Goal: Contribute content: Contribute content

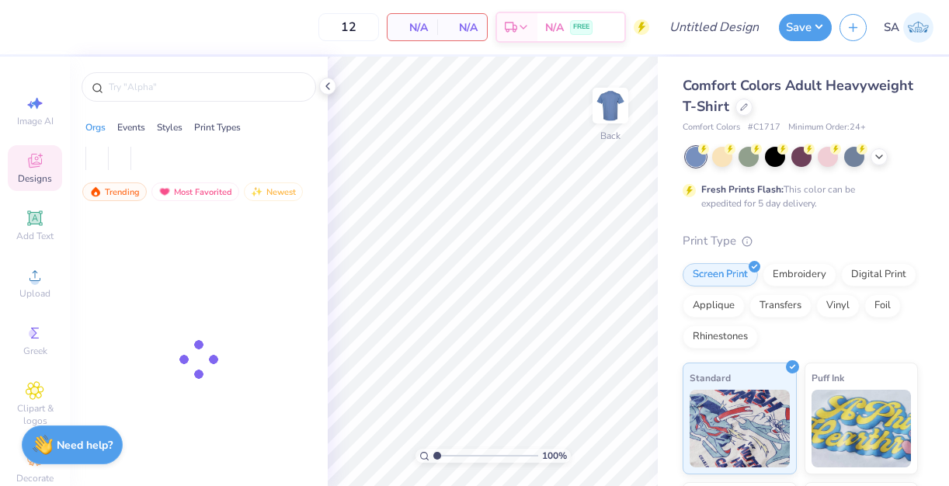
click at [890, 19] on span "SA" at bounding box center [892, 28] width 16 height 18
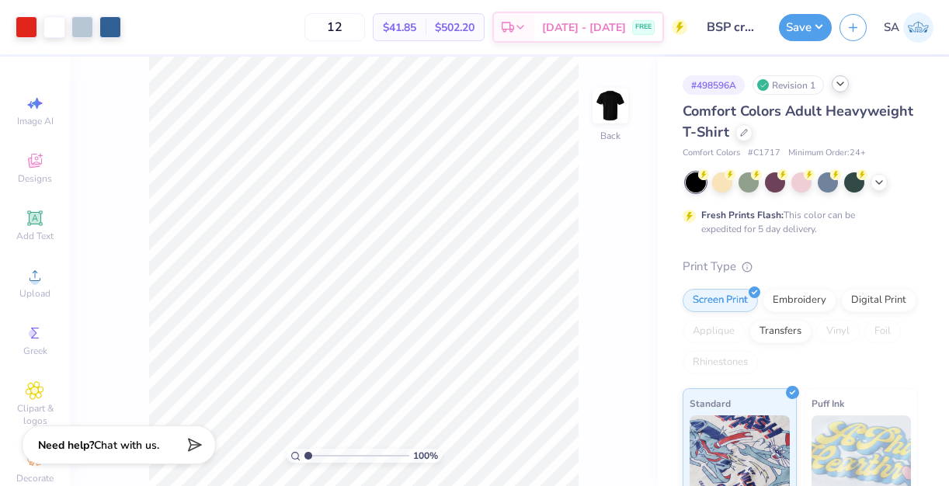
click at [845, 88] on icon at bounding box center [840, 84] width 12 height 12
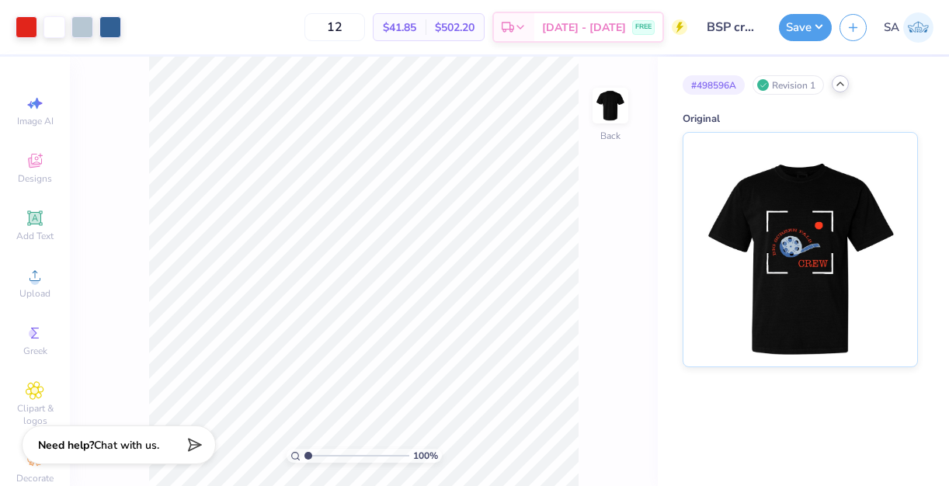
click at [658, 120] on div "# 498596A Revision 1 Original" at bounding box center [803, 212] width 291 height 311
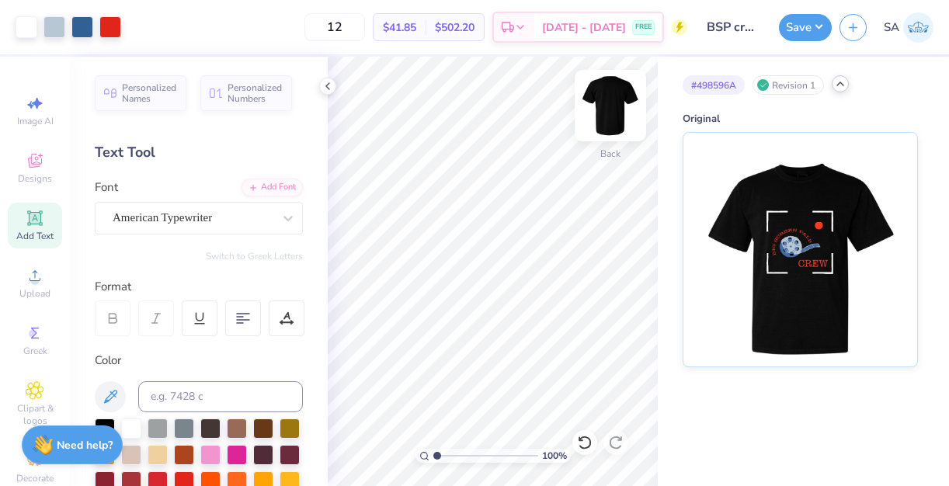
click at [604, 104] on img at bounding box center [611, 106] width 62 height 62
click at [604, 112] on img at bounding box center [611, 106] width 62 height 62
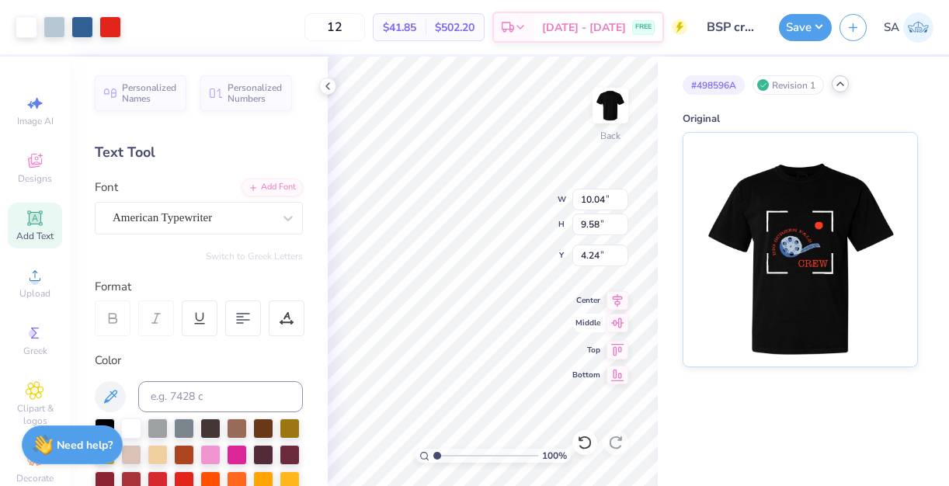
type input "10.04"
type input "9.58"
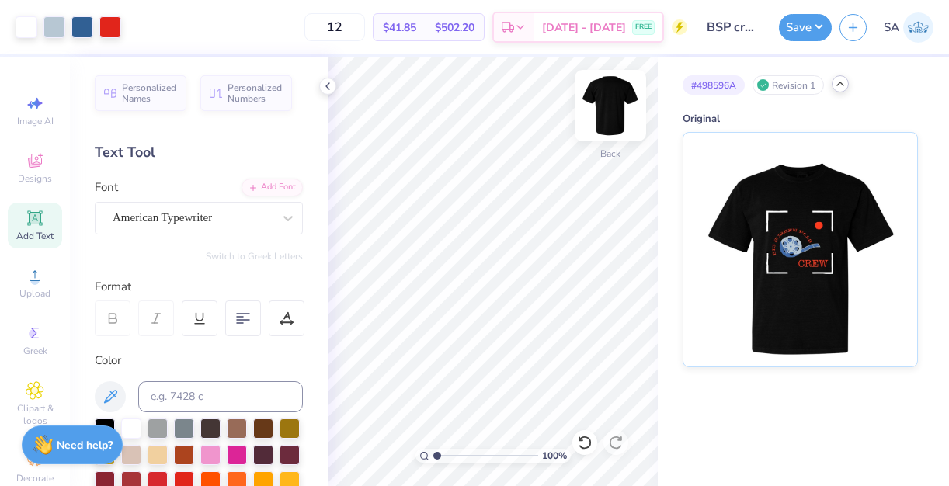
click at [618, 111] on img at bounding box center [611, 106] width 62 height 62
click at [37, 228] on div "Add Text" at bounding box center [35, 226] width 54 height 46
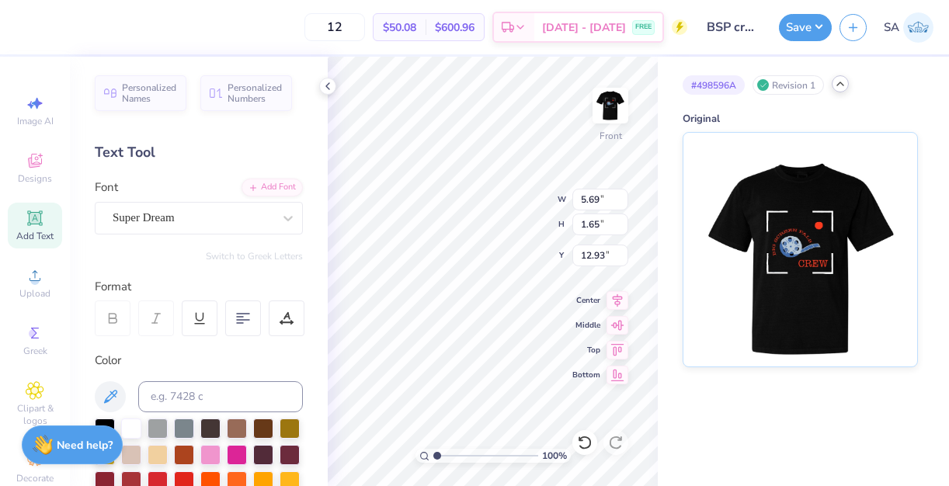
scroll to position [0, 4]
type textarea "LIVE IN ACTION"
click at [243, 211] on div "Super Dream" at bounding box center [192, 218] width 163 height 24
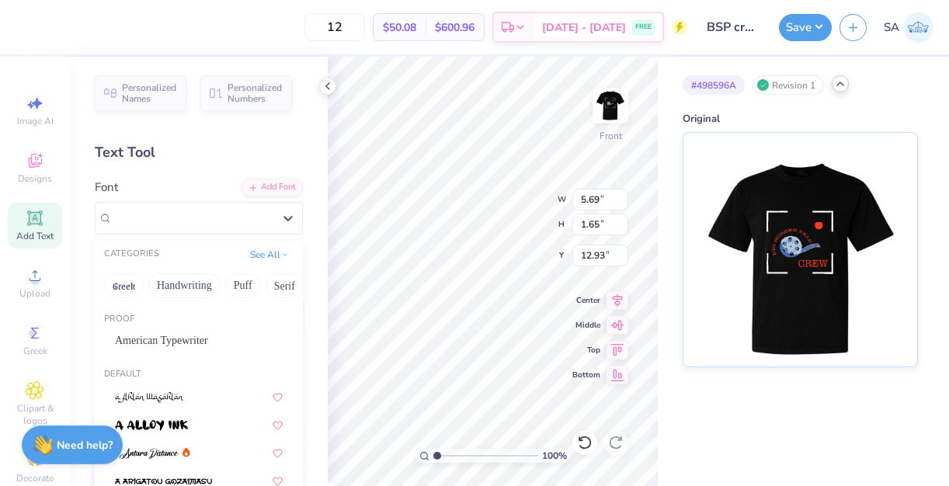
click at [208, 339] on span "American Typewriter" at bounding box center [161, 340] width 93 height 16
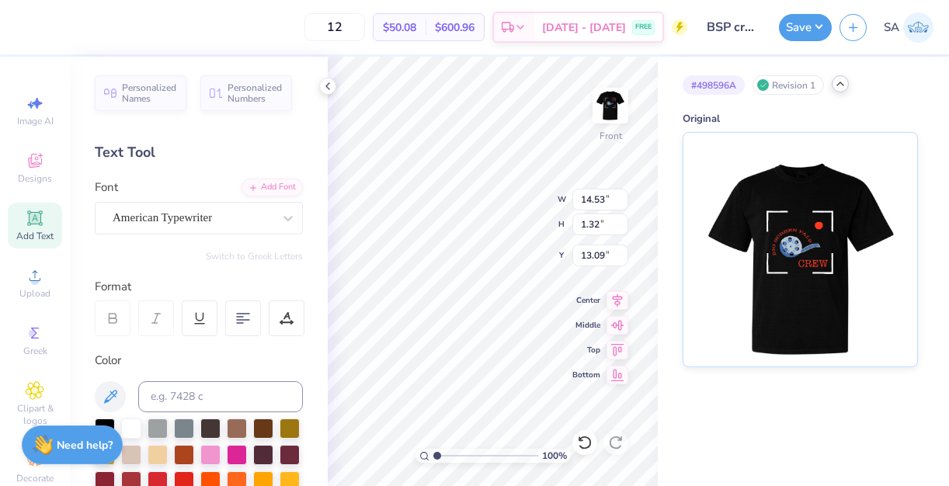
type input "10.97"
type input "1.00"
type input "4.92"
type input "12.01"
type input "1.09"
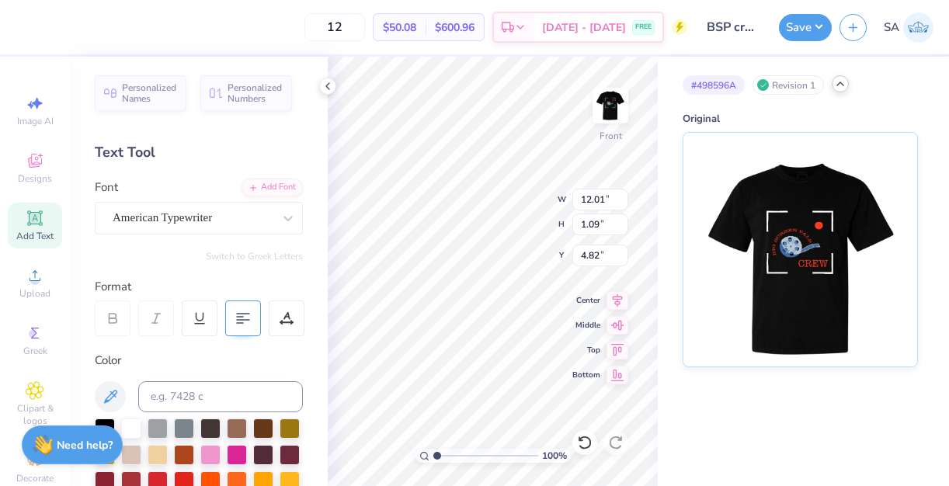
type input "5.59"
drag, startPoint x: 133, startPoint y: 480, endPoint x: 148, endPoint y: 469, distance: 18.3
click at [133, 480] on div at bounding box center [131, 482] width 20 height 20
click at [148, 483] on div at bounding box center [158, 480] width 20 height 20
type input "7.38"
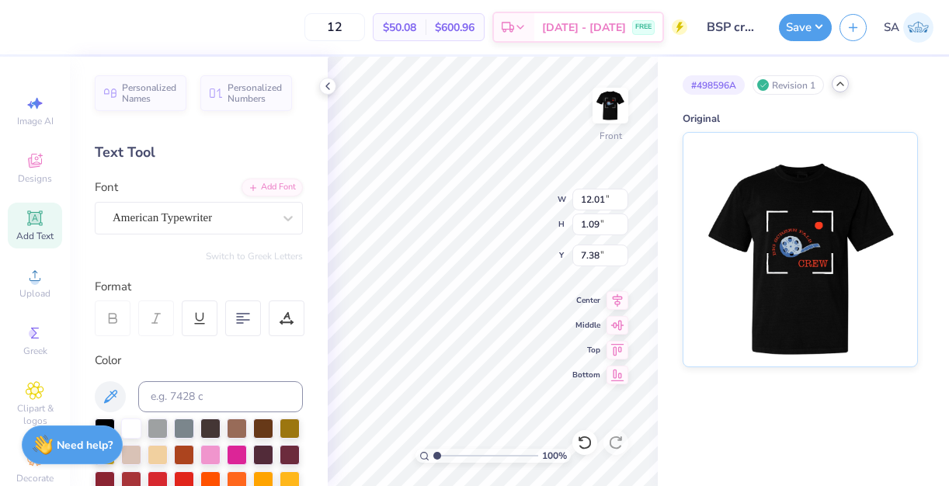
scroll to position [0, 5]
type textarea "[GEOGRAPHIC_DATA]"
click at [520, 228] on div "100 % Front W 12.01 12.01 " H 1.09 1.09 " Y 7.38 7.38 " Center Middle Top Bottom" at bounding box center [493, 272] width 330 height 430
click at [216, 216] on div "American Typewriter" at bounding box center [192, 218] width 163 height 24
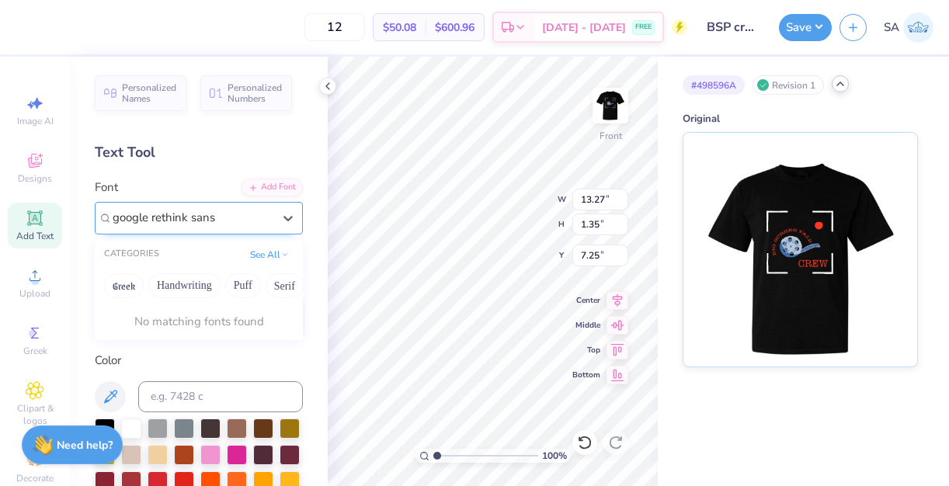
click at [138, 217] on input "google rethink sans" at bounding box center [166, 218] width 106 height 18
type input "rethink sans"
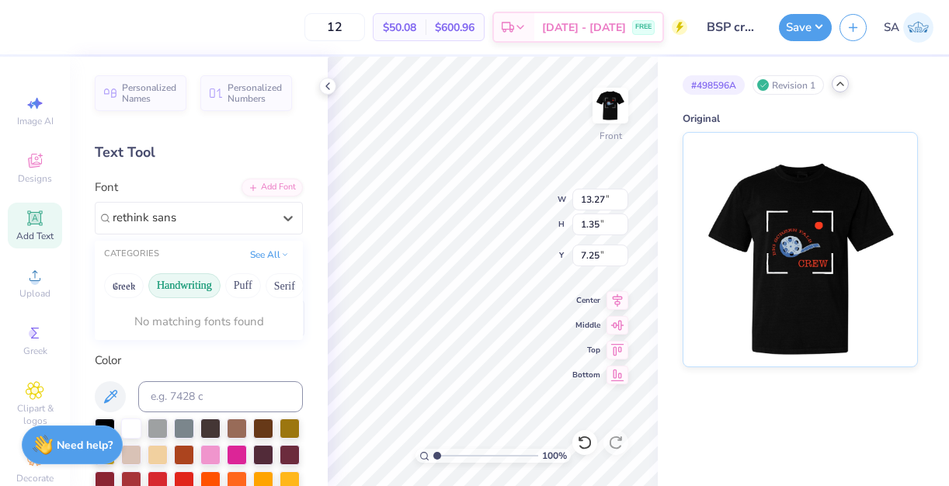
click at [171, 280] on button "Handwriting" at bounding box center [184, 285] width 72 height 25
click at [237, 284] on button "Puff" at bounding box center [243, 285] width 36 height 25
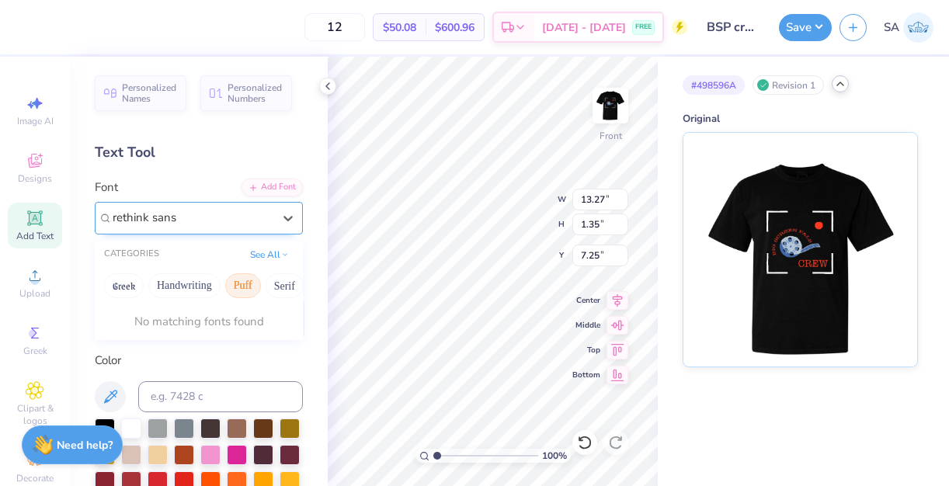
click at [235, 223] on div "rethink sans" at bounding box center [192, 218] width 163 height 24
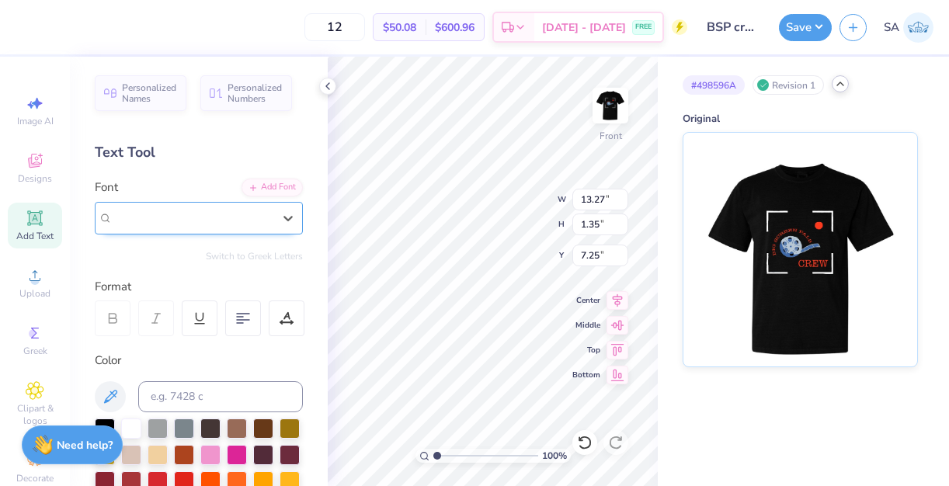
click at [235, 223] on div "American Typewriter" at bounding box center [193, 218] width 160 height 18
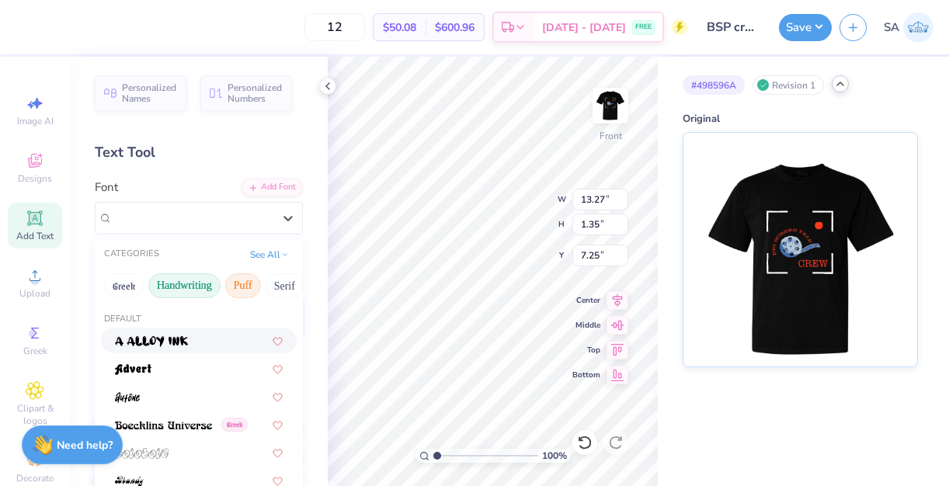
click at [200, 291] on button "Handwriting" at bounding box center [184, 285] width 72 height 25
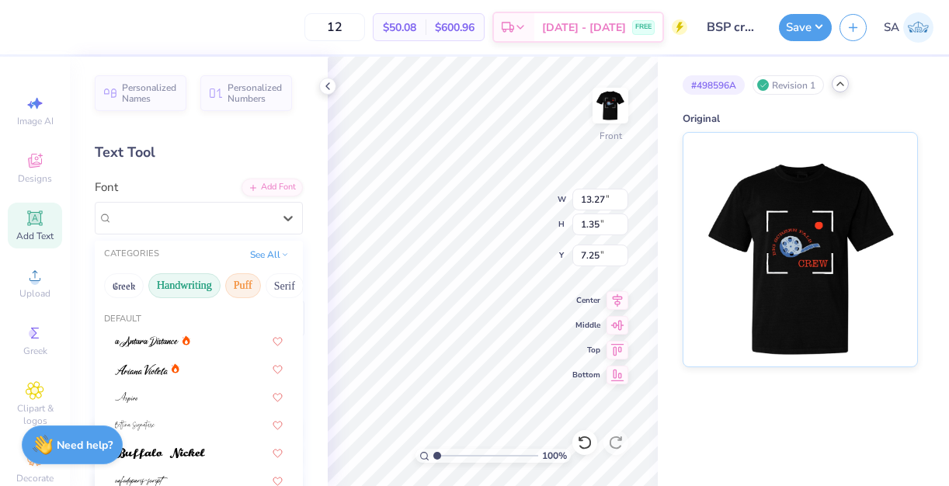
click at [232, 284] on button "Puff" at bounding box center [243, 285] width 36 height 25
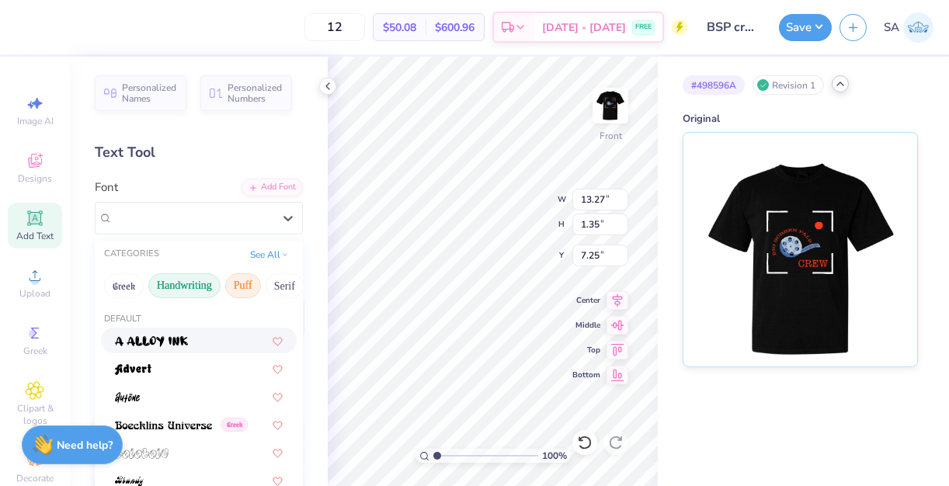
click at [186, 293] on button "Handwriting" at bounding box center [184, 285] width 72 height 25
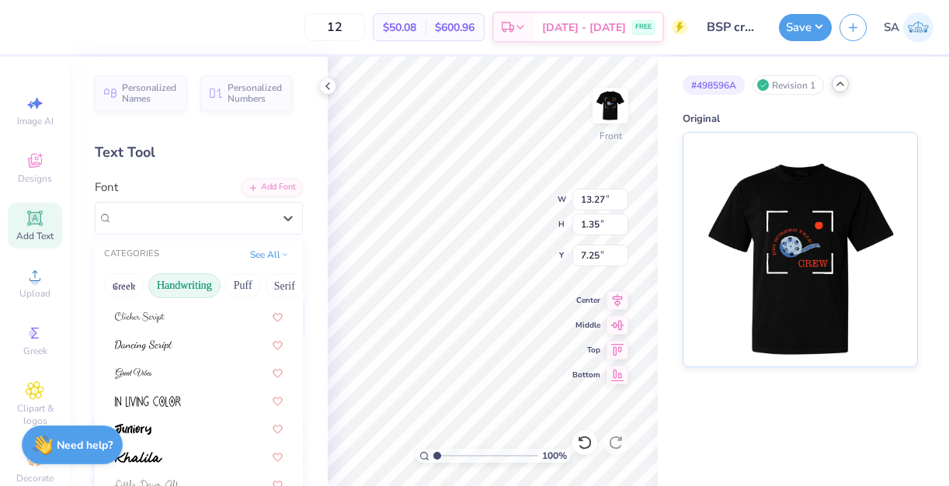
scroll to position [194, 0]
click at [282, 283] on button "Serif" at bounding box center [285, 285] width 38 height 25
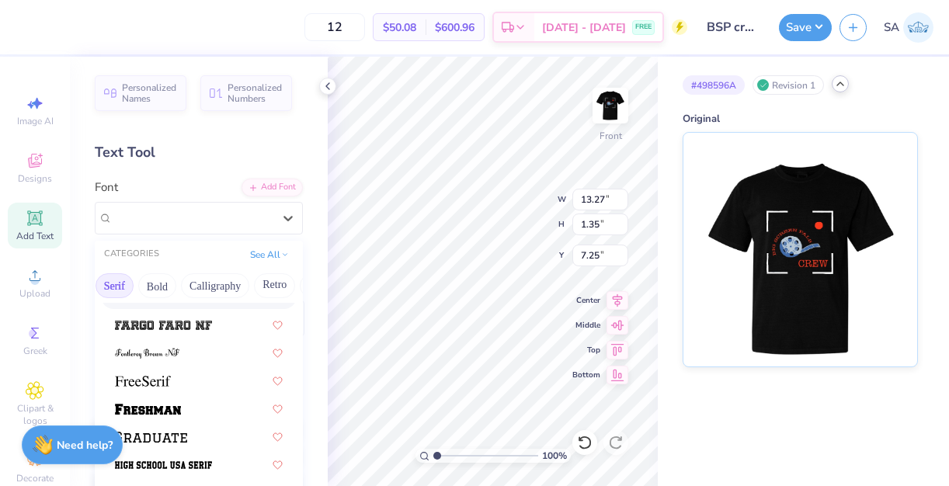
scroll to position [1306, 0]
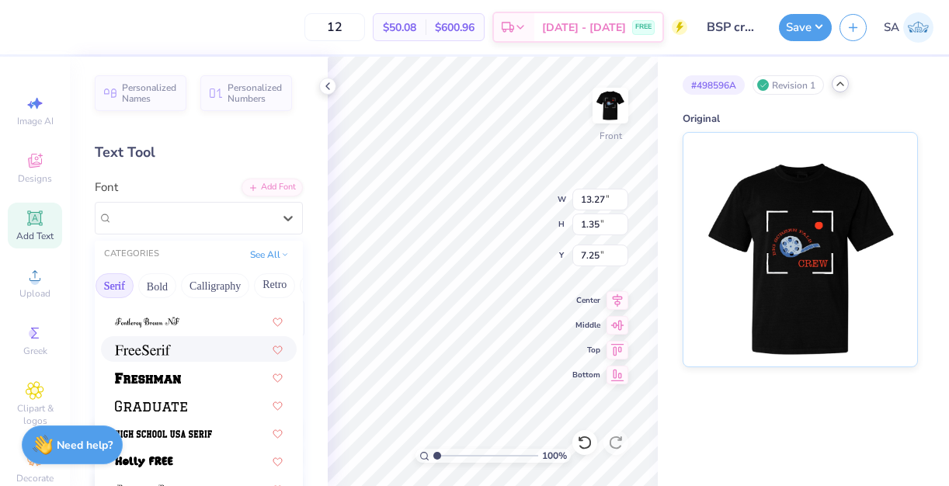
click at [219, 346] on div at bounding box center [199, 349] width 168 height 16
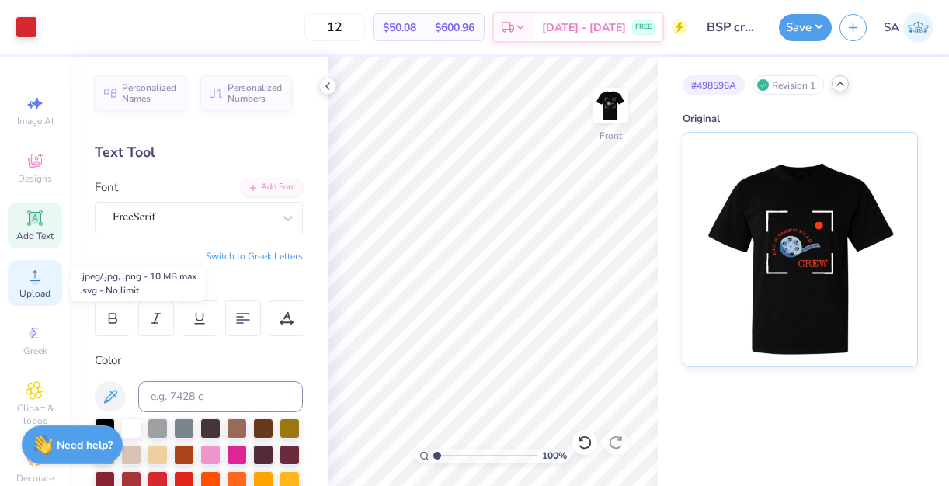
click at [26, 270] on icon at bounding box center [35, 275] width 19 height 19
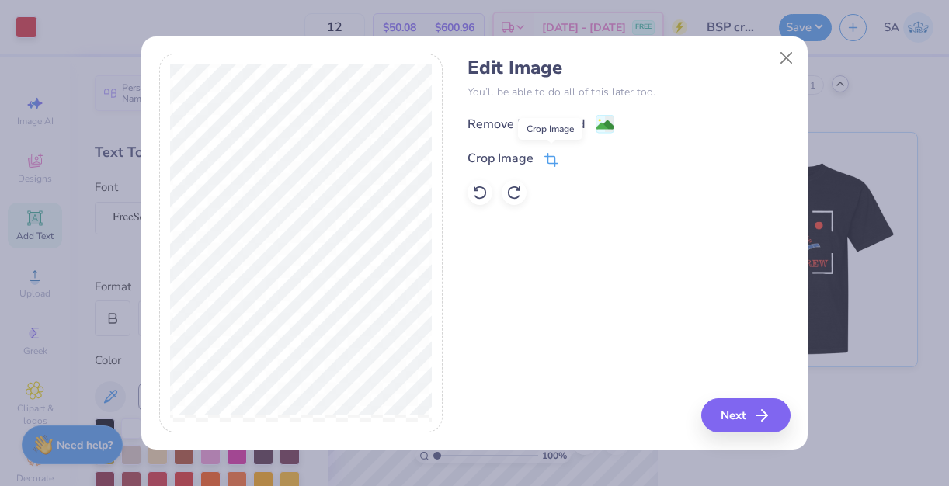
click at [555, 154] on icon at bounding box center [552, 160] width 14 height 14
click at [574, 160] on icon at bounding box center [577, 156] width 9 height 9
click at [608, 120] on image at bounding box center [605, 126] width 17 height 17
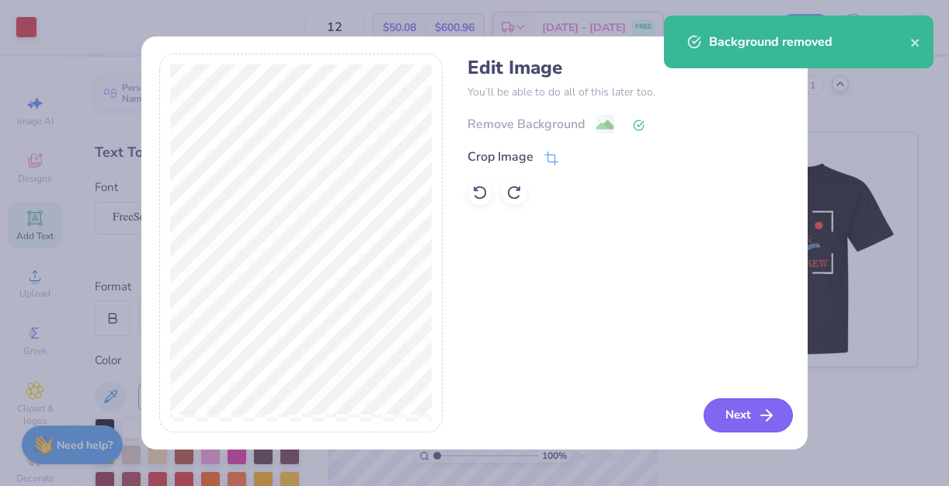
click at [750, 414] on button "Next" at bounding box center [748, 416] width 89 height 34
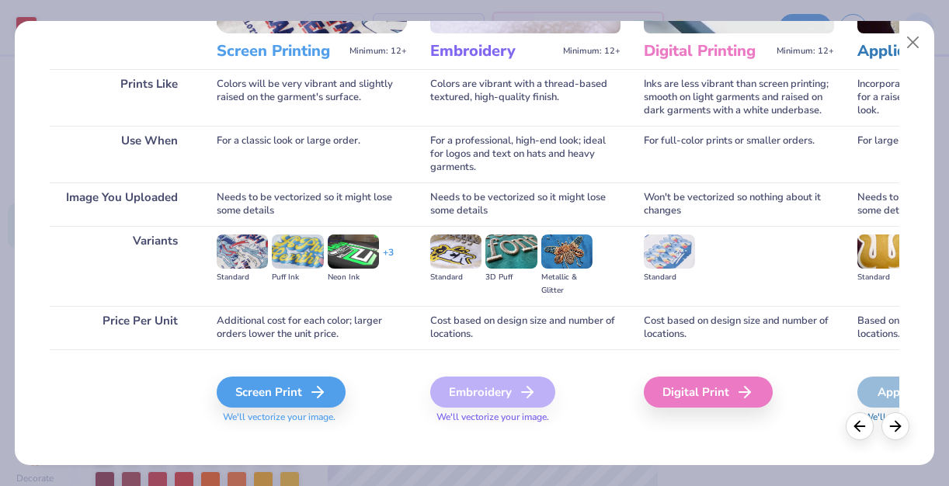
scroll to position [197, 0]
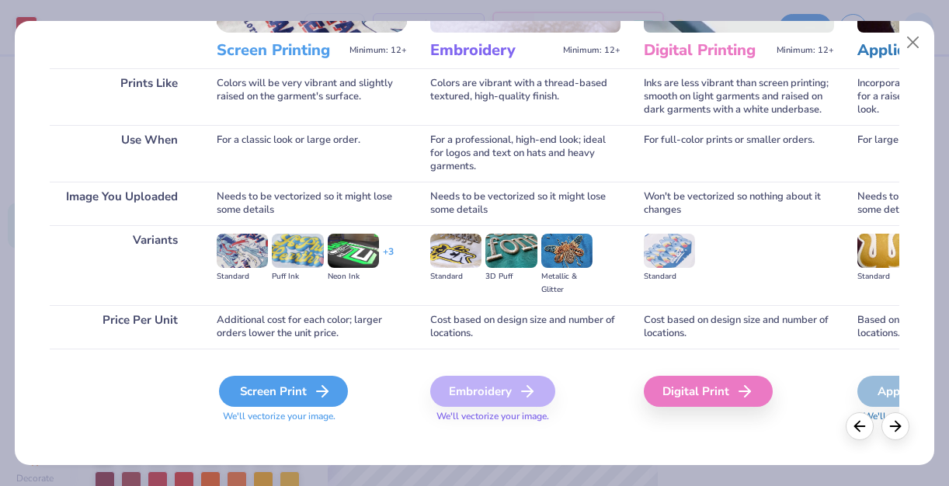
click at [266, 392] on div "Screen Print" at bounding box center [283, 391] width 129 height 31
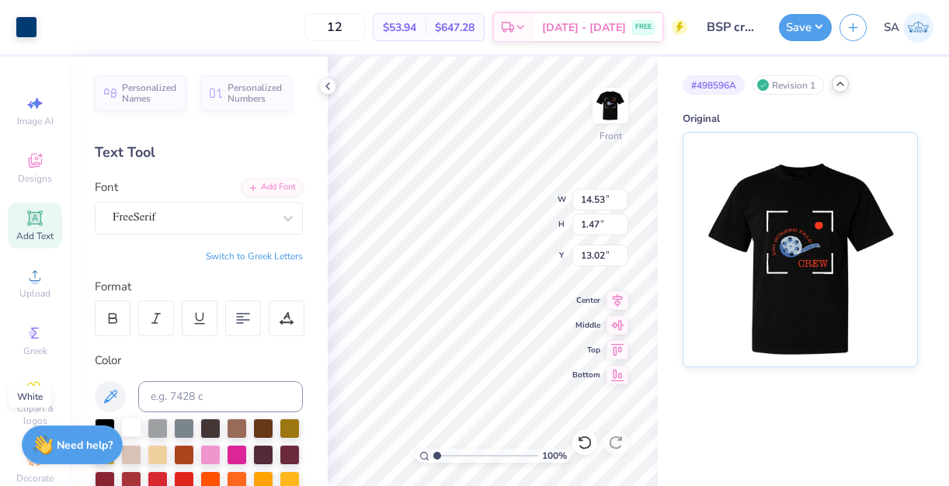
click at [138, 428] on div at bounding box center [131, 427] width 20 height 20
type input "11.28"
click at [133, 427] on div at bounding box center [131, 427] width 20 height 20
click at [22, 16] on div at bounding box center [27, 26] width 22 height 22
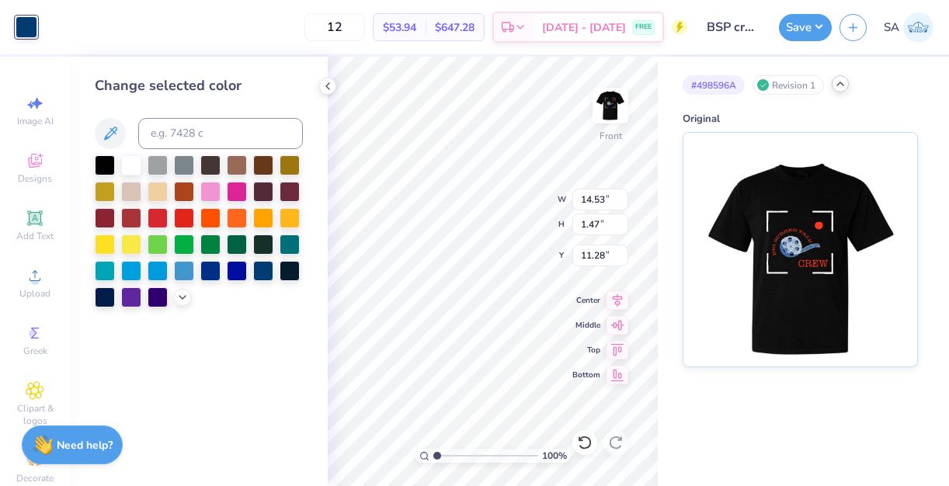
click at [138, 161] on div at bounding box center [131, 165] width 20 height 20
type input "11.49"
type input "1.16"
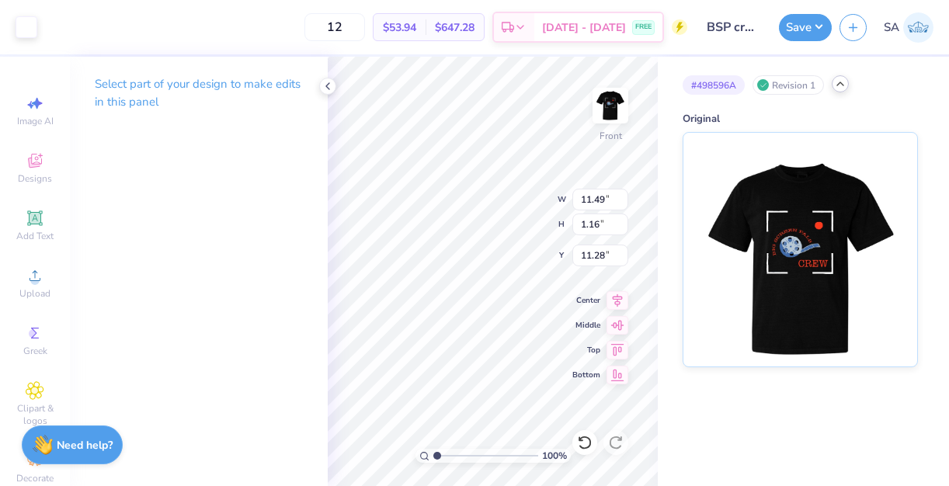
type input "7.84"
type input "8.22"
type input "0.83"
type input "9.20"
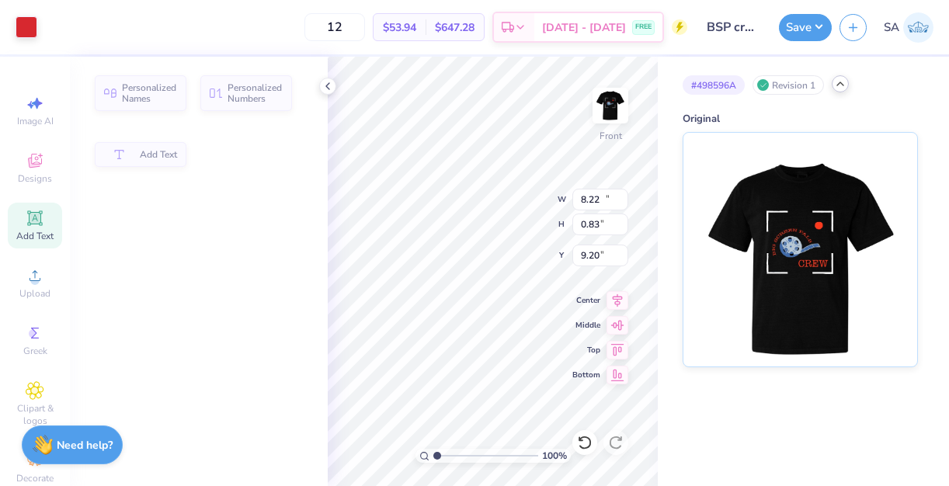
type input "12.01"
type input "1.09"
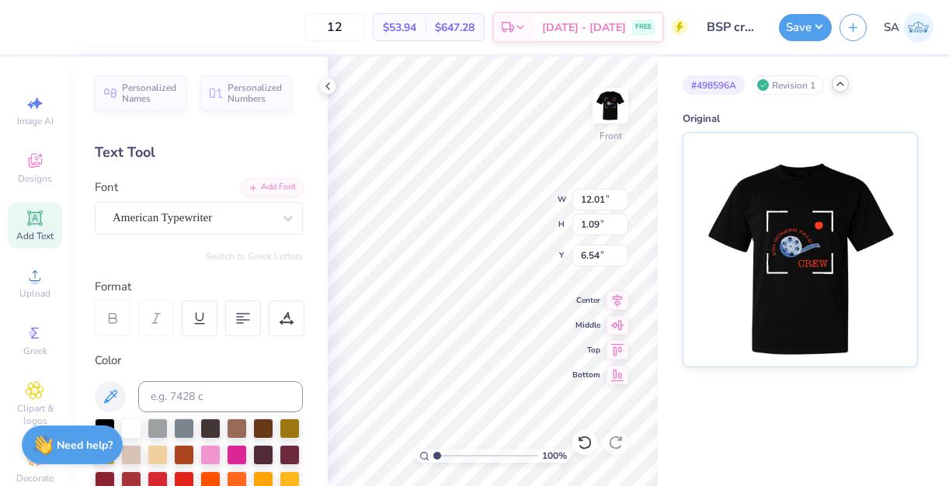
type input "6.49"
type input "12.66"
type input "1.15"
type input "6.43"
type input "8.22"
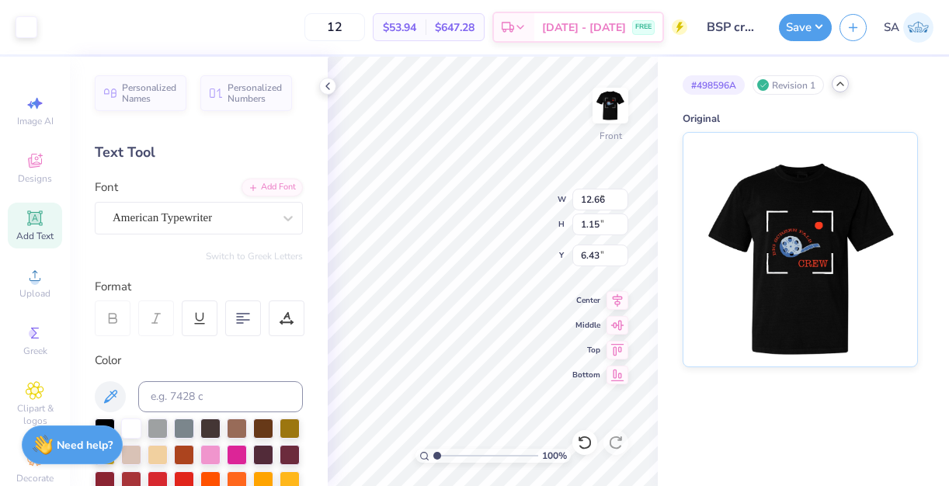
type input "0.83"
type input "9.20"
type input "12.66"
type input "1.15"
type input "6.43"
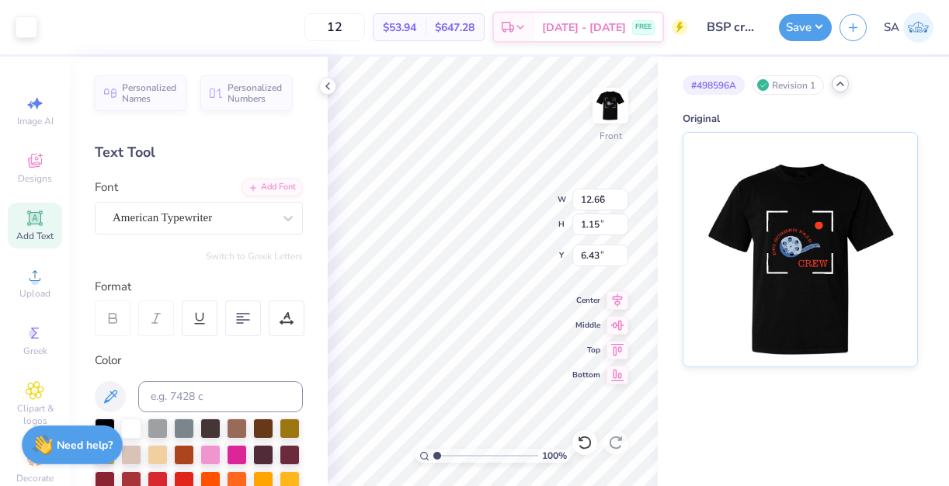
type input "8.22"
type input "0.83"
type input "5.65"
type input "7.16"
type input "8.22"
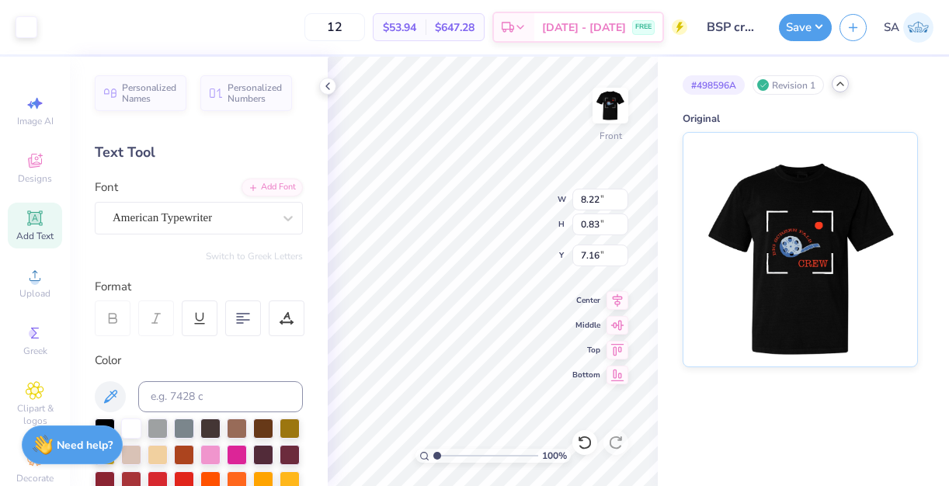
type input "0.83"
type input "5.65"
type input "7.79"
type input "0.79"
type input "5.77"
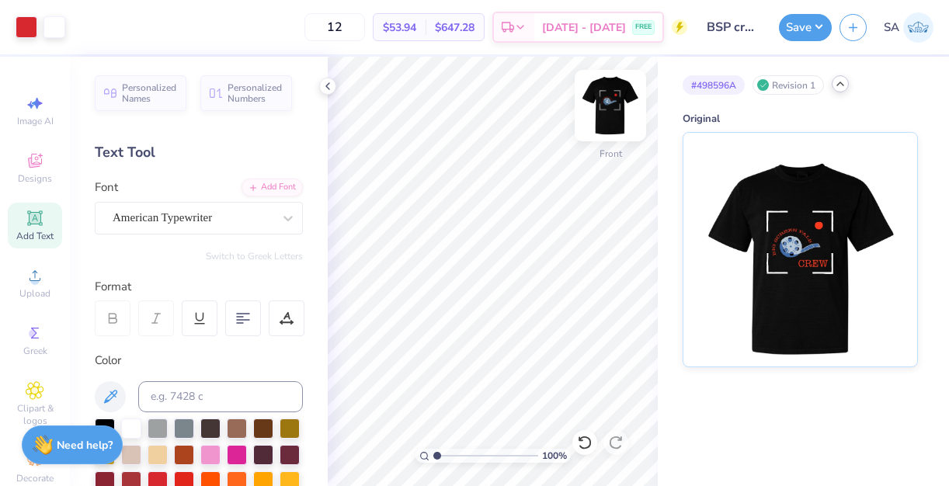
click at [607, 113] on img at bounding box center [611, 106] width 62 height 62
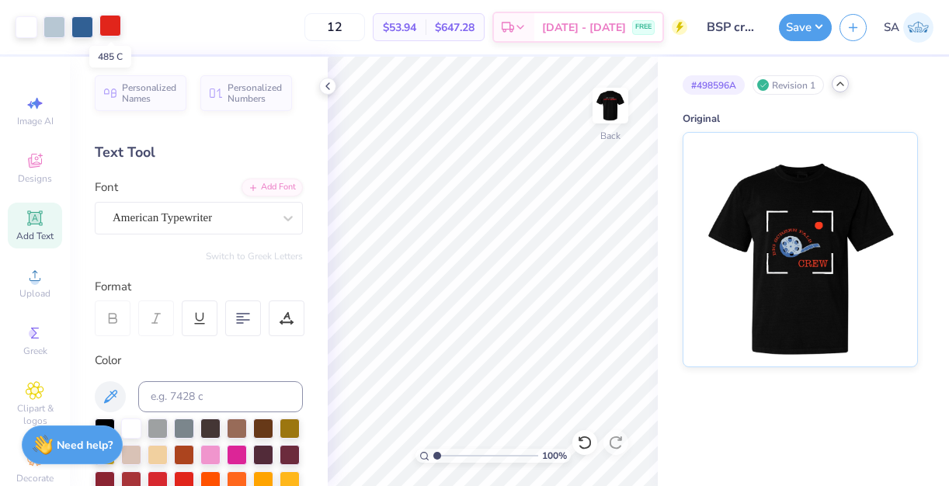
click at [100, 33] on div at bounding box center [110, 26] width 22 height 22
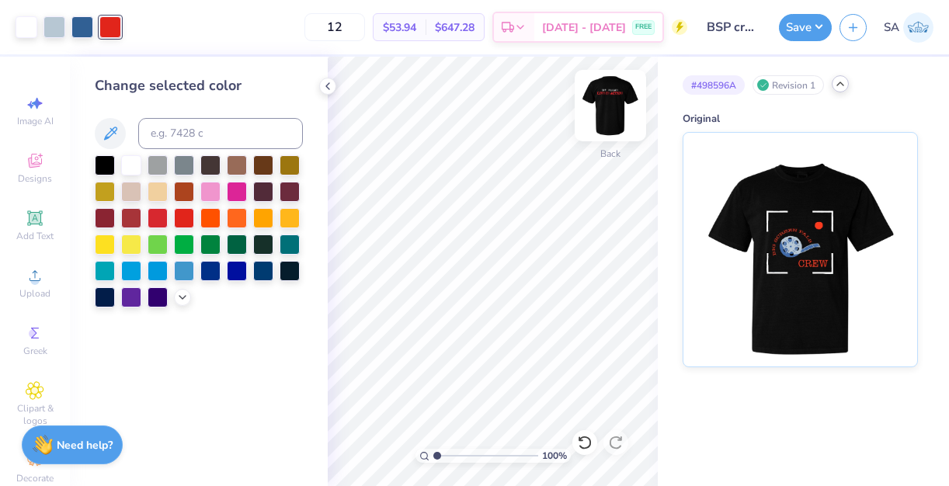
click at [611, 109] on img at bounding box center [611, 106] width 62 height 62
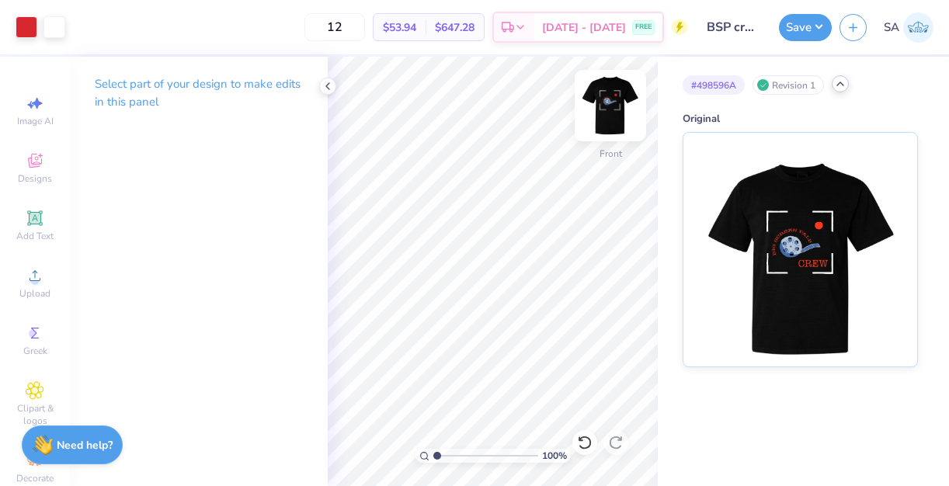
click at [614, 103] on img at bounding box center [611, 106] width 62 height 62
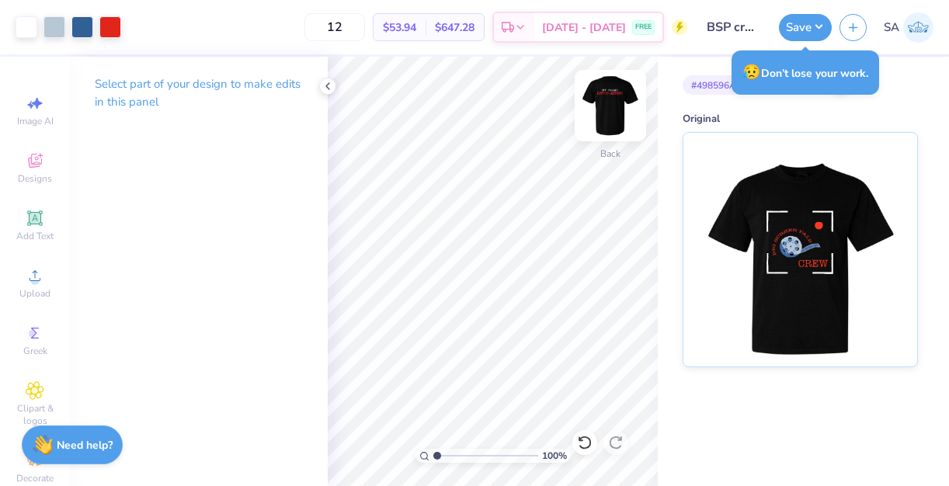
click at [603, 105] on img at bounding box center [611, 106] width 62 height 62
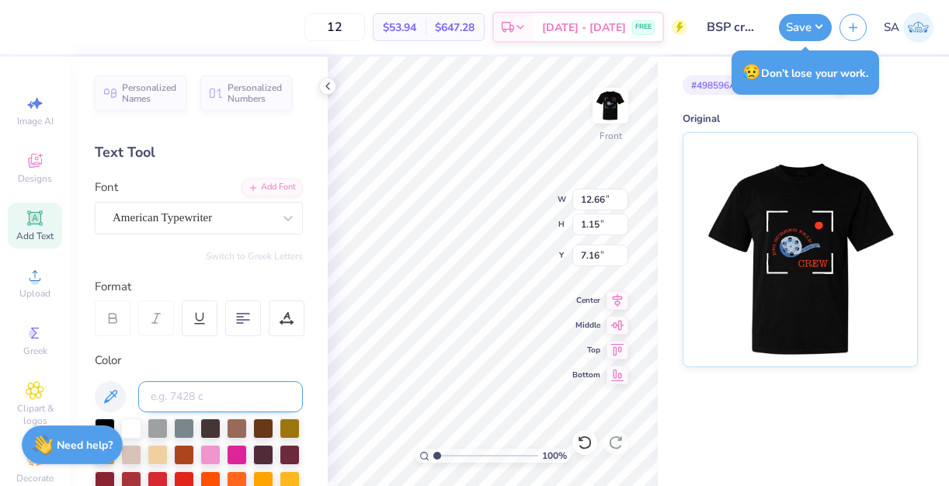
click at [214, 397] on input at bounding box center [220, 396] width 165 height 31
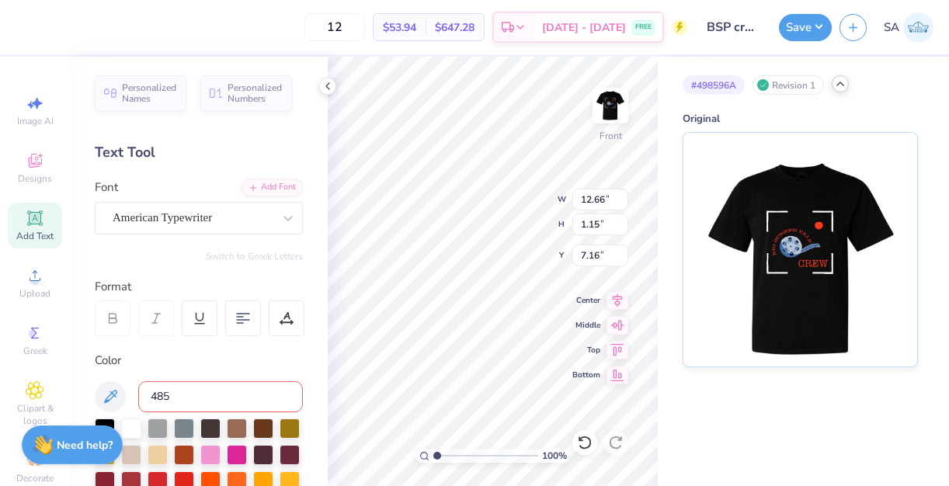
type input "485"
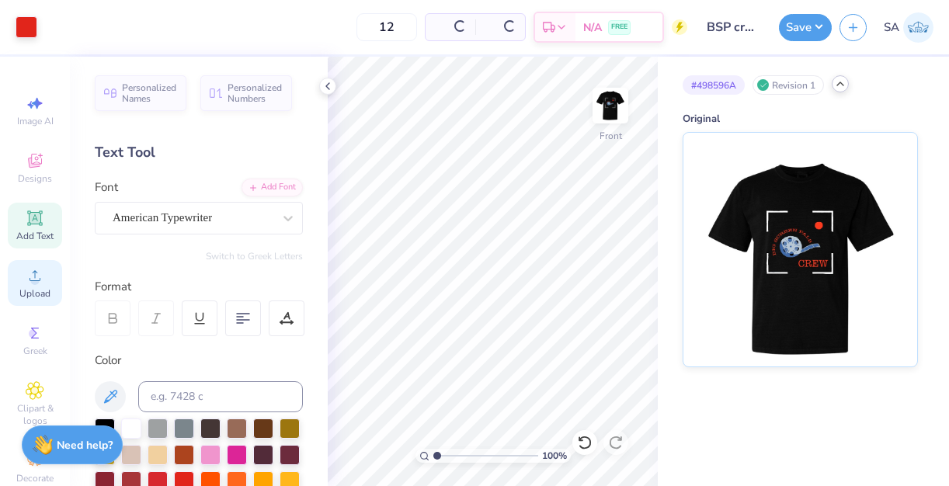
click at [39, 284] on icon at bounding box center [35, 275] width 19 height 19
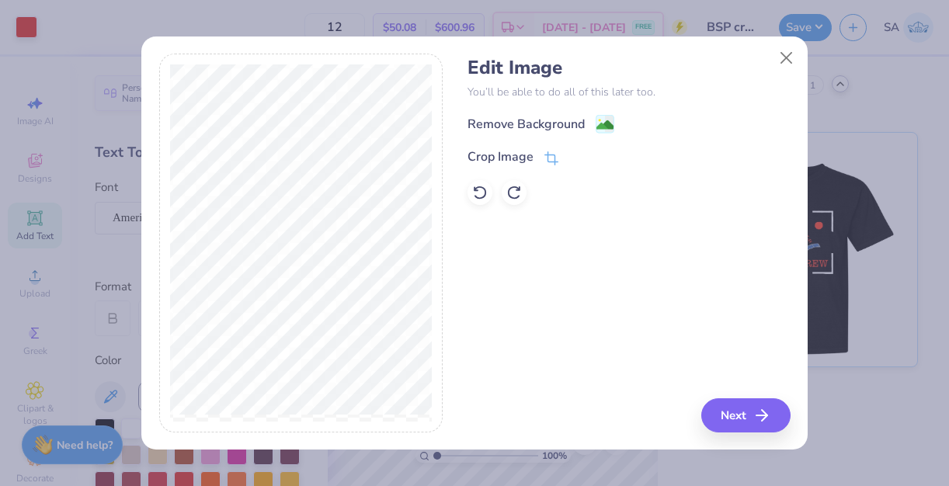
drag, startPoint x: 534, startPoint y: 162, endPoint x: 524, endPoint y: 169, distance: 12.3
click at [534, 162] on div "Crop Image" at bounding box center [513, 157] width 91 height 19
click at [571, 157] on button at bounding box center [577, 157] width 16 height 16
click at [594, 131] on div "Remove Background" at bounding box center [541, 123] width 147 height 19
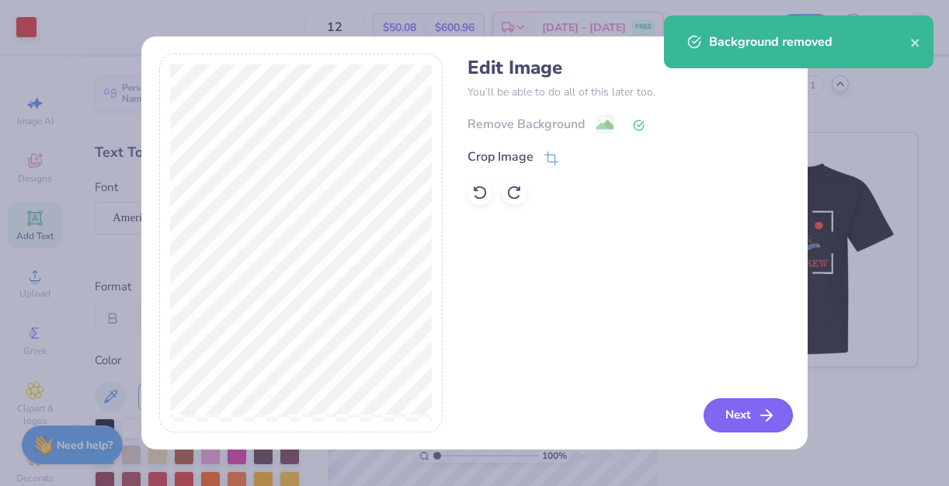
click at [762, 413] on icon "button" at bounding box center [766, 415] width 19 height 19
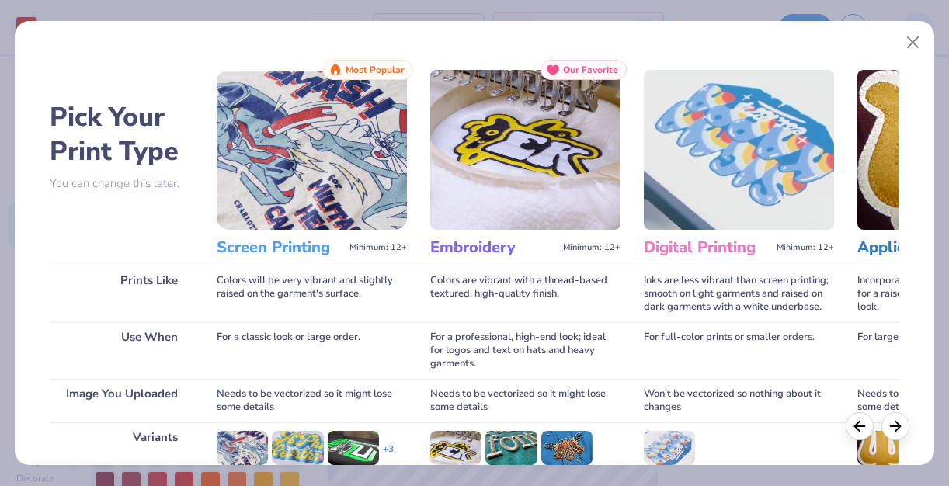
scroll to position [211, 0]
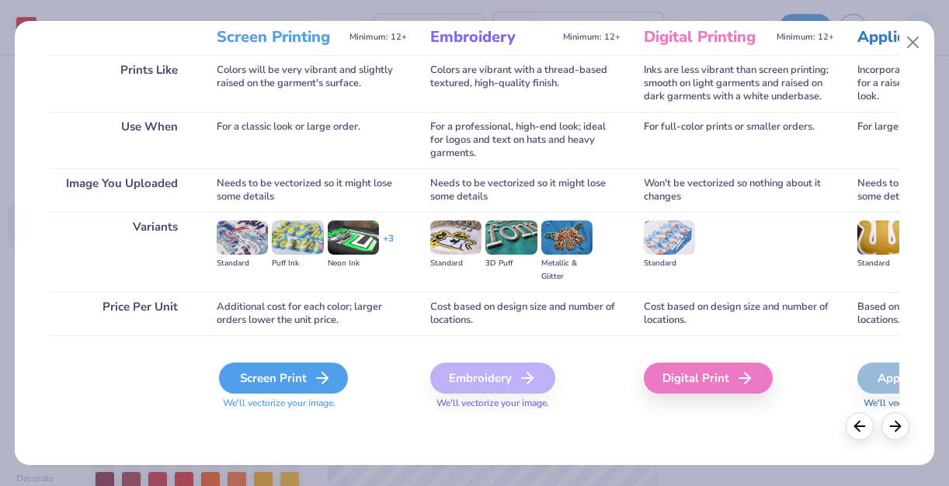
click at [313, 371] on icon at bounding box center [322, 378] width 19 height 19
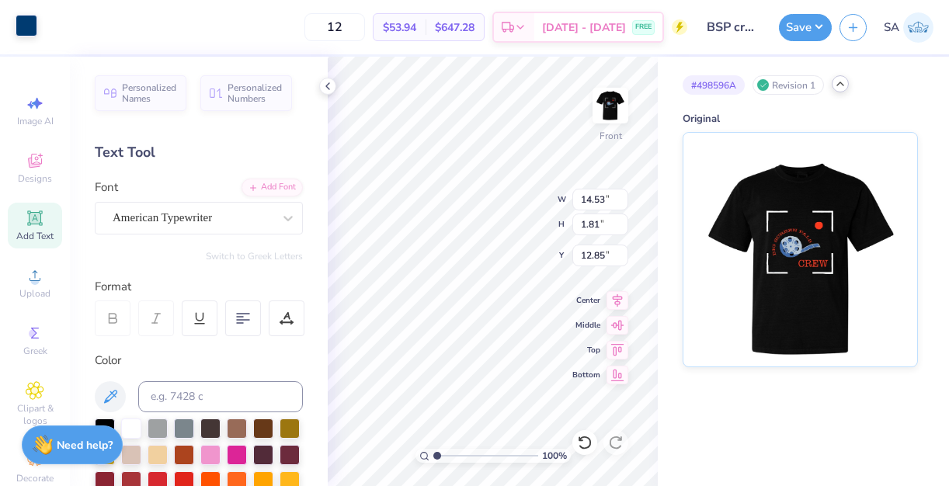
click at [26, 30] on div at bounding box center [27, 26] width 22 height 22
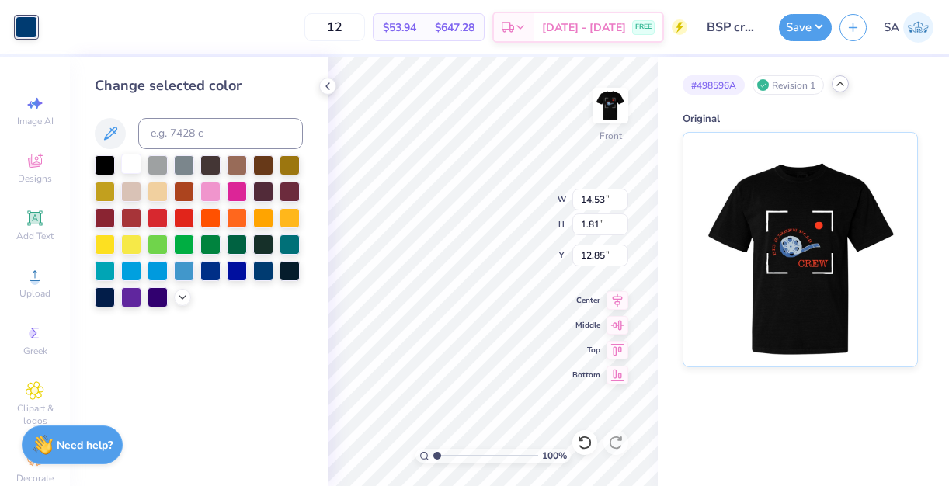
click at [130, 162] on div at bounding box center [131, 164] width 20 height 20
type input "6.69"
type input "0.83"
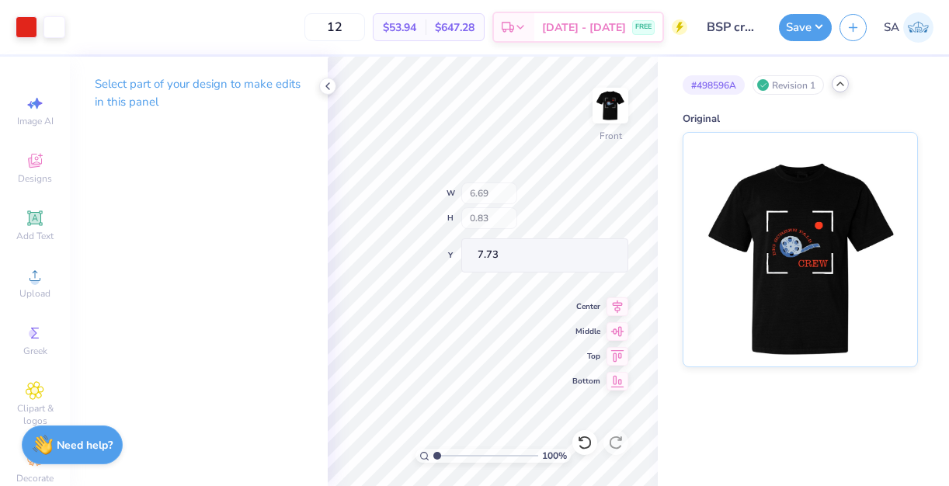
type input "5.89"
type input "8.81"
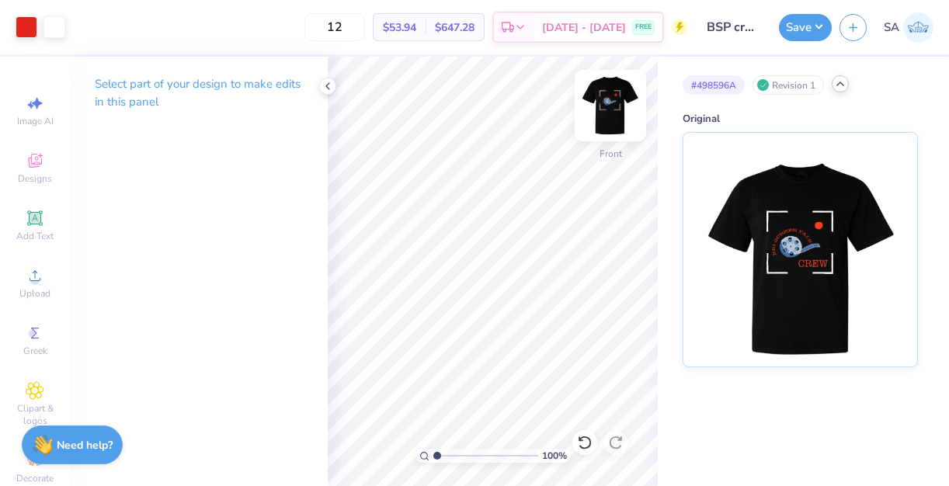
click at [611, 131] on img at bounding box center [611, 106] width 62 height 62
click at [621, 110] on img at bounding box center [611, 106] width 62 height 62
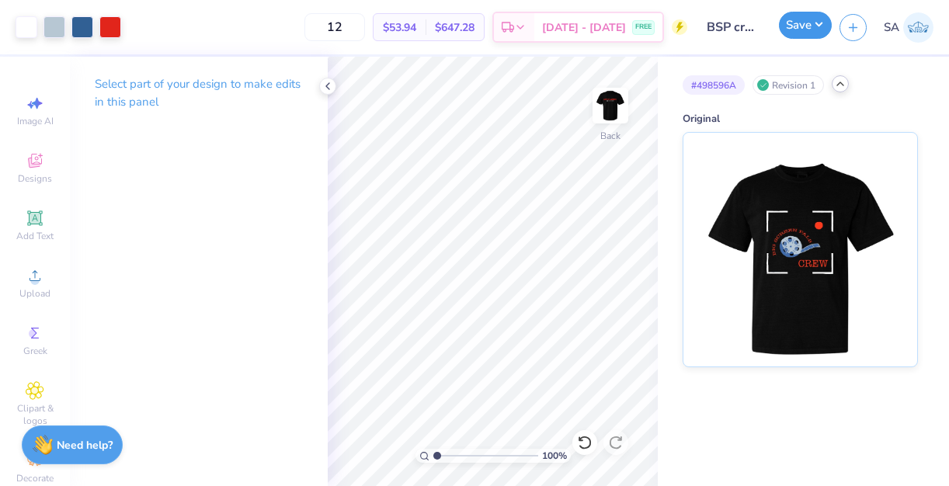
click at [810, 21] on button "Save" at bounding box center [805, 25] width 53 height 27
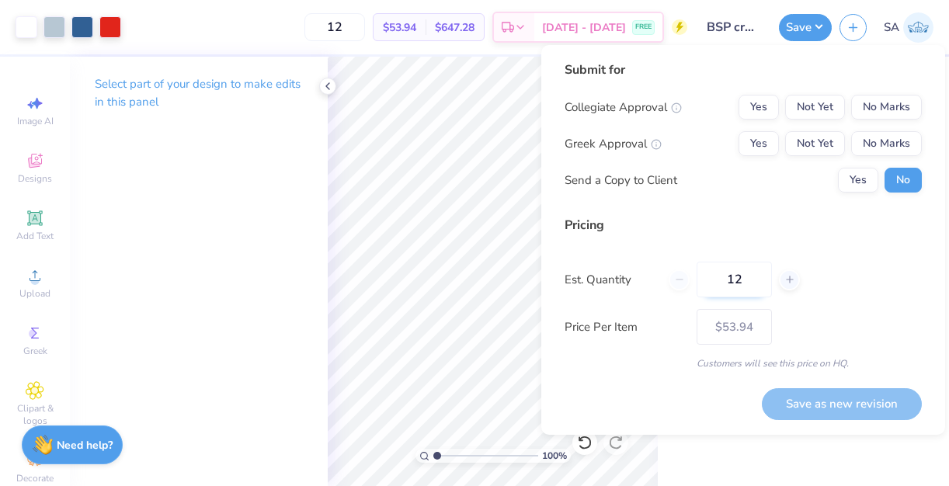
click at [738, 294] on input "12" at bounding box center [734, 280] width 75 height 36
type input "1"
type input "0"
type input "050"
type input "50"
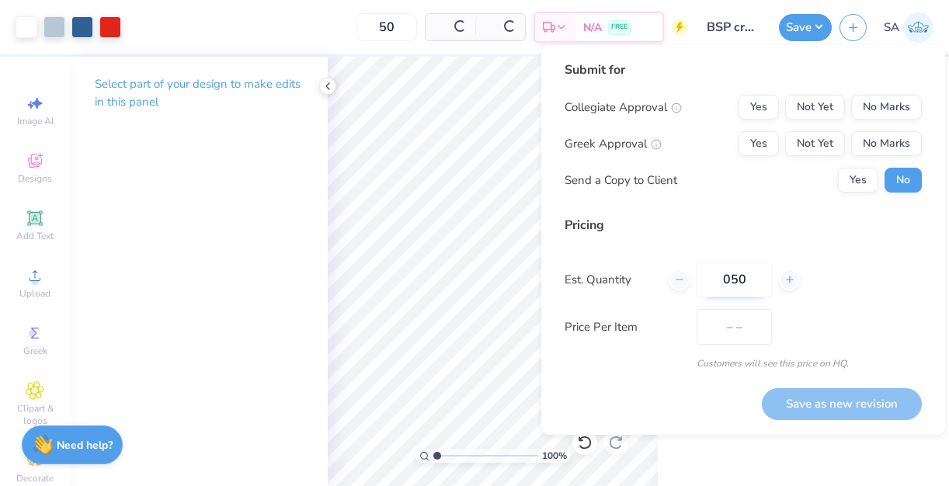
type input "$24.44"
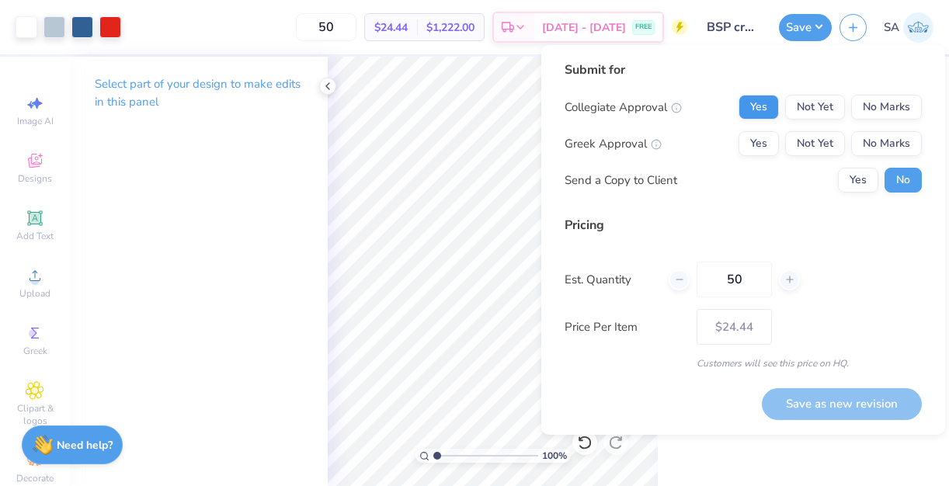
type input "50"
click at [775, 106] on button "Yes" at bounding box center [759, 107] width 40 height 25
click at [868, 141] on button "No Marks" at bounding box center [886, 143] width 71 height 25
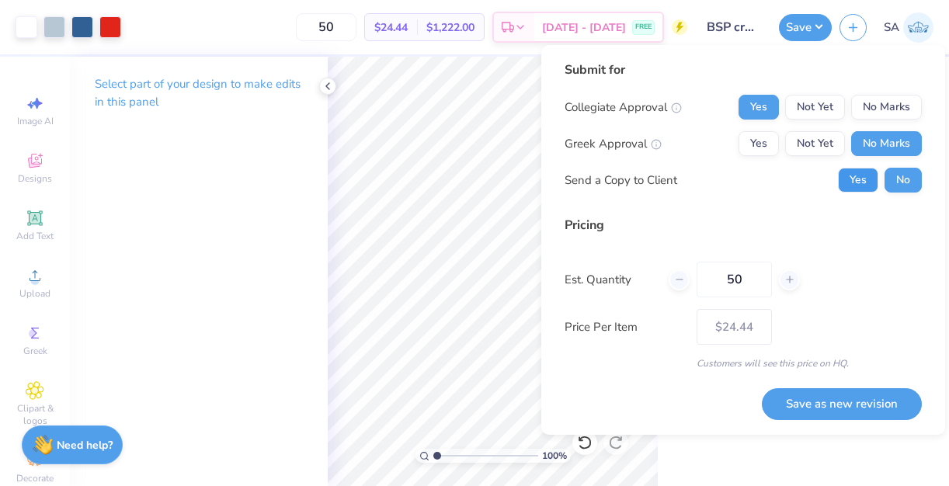
click at [863, 179] on button "Yes" at bounding box center [858, 180] width 40 height 25
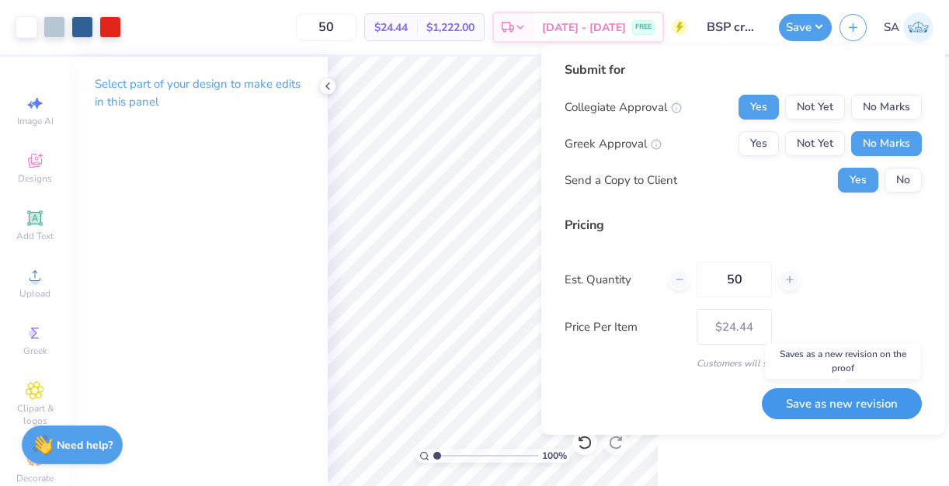
click at [858, 401] on button "Save as new revision" at bounding box center [842, 404] width 160 height 32
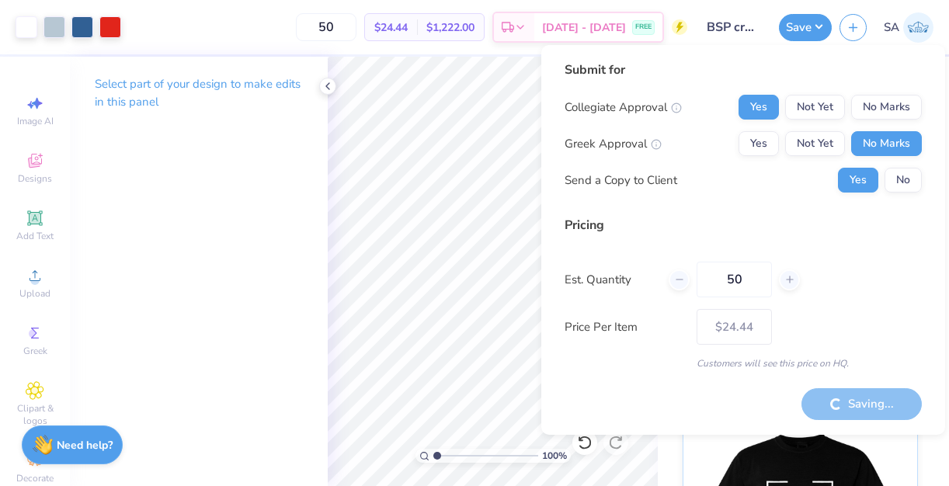
type input "– –"
